Goal: Task Accomplishment & Management: Use online tool/utility

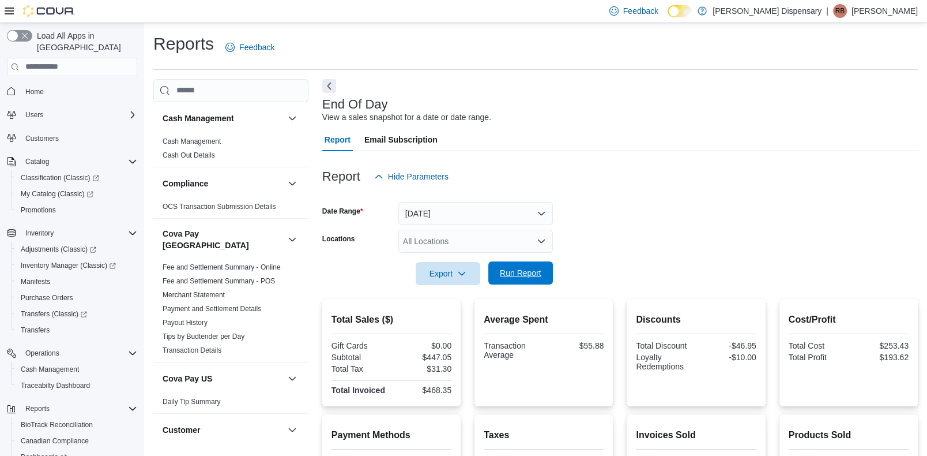
scroll to position [98, 0]
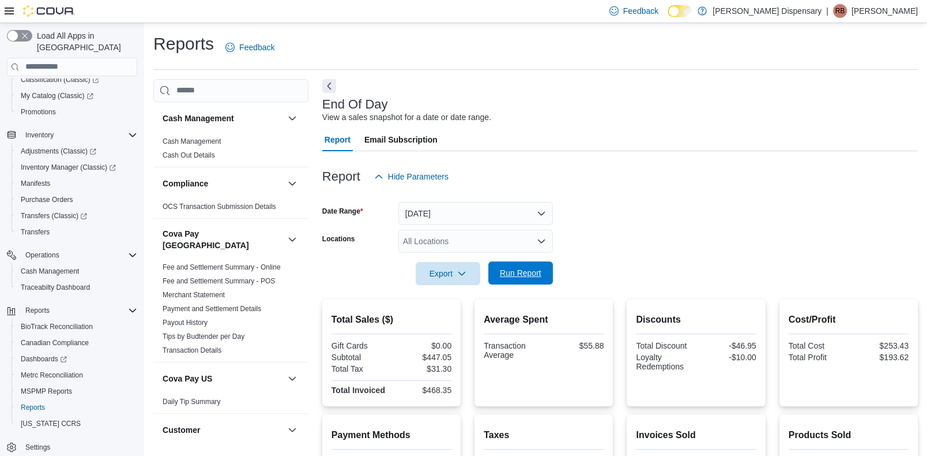
click at [522, 266] on span "Run Report" at bounding box center [520, 272] width 51 height 23
click at [462, 272] on icon "button" at bounding box center [461, 272] width 9 height 9
click at [451, 318] on span "Export to Pdf" at bounding box center [450, 318] width 52 height 9
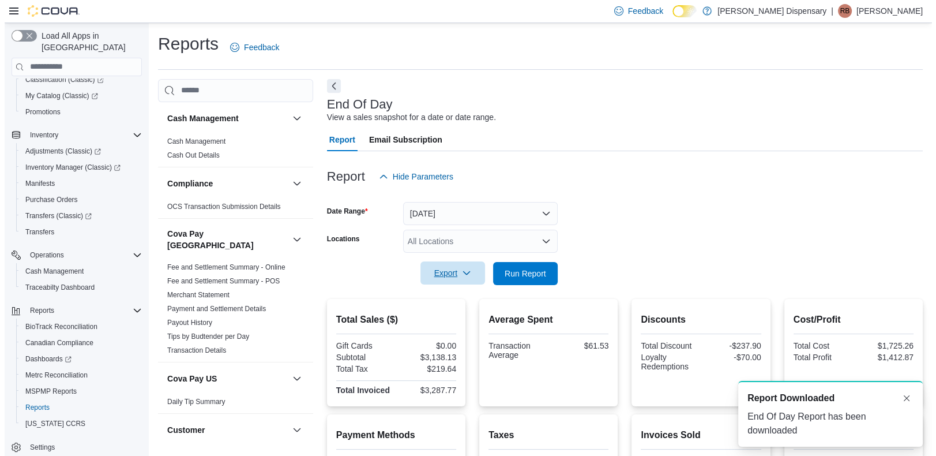
scroll to position [0, 0]
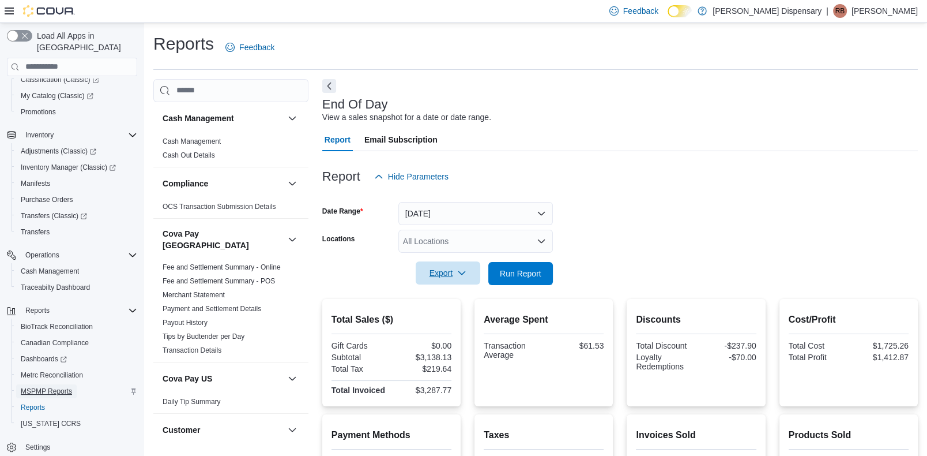
click at [49, 386] on span "MSPMP Reports" at bounding box center [46, 390] width 51 height 9
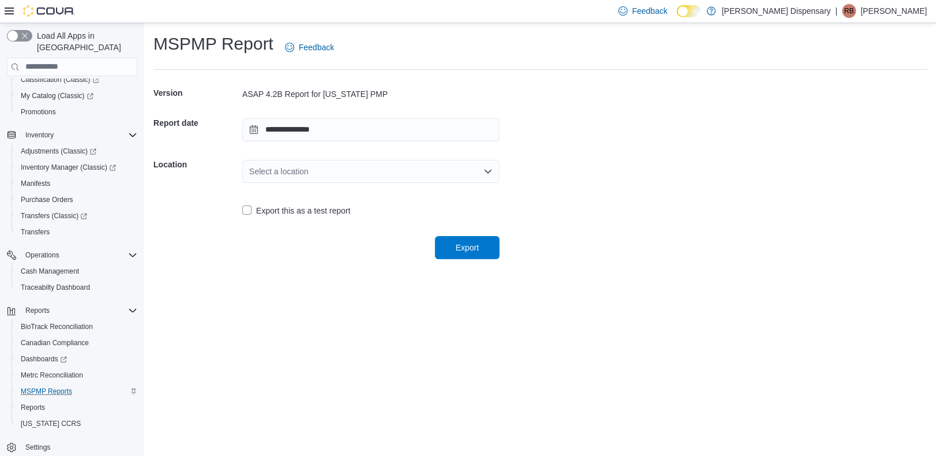
click at [490, 170] on icon "Open list of options" at bounding box center [487, 170] width 7 height 3
click at [319, 207] on span "[STREET_ADDRESS]" at bounding box center [378, 207] width 230 height 12
click at [456, 247] on span "Export" at bounding box center [467, 247] width 23 height 12
